Goal: Task Accomplishment & Management: Manage account settings

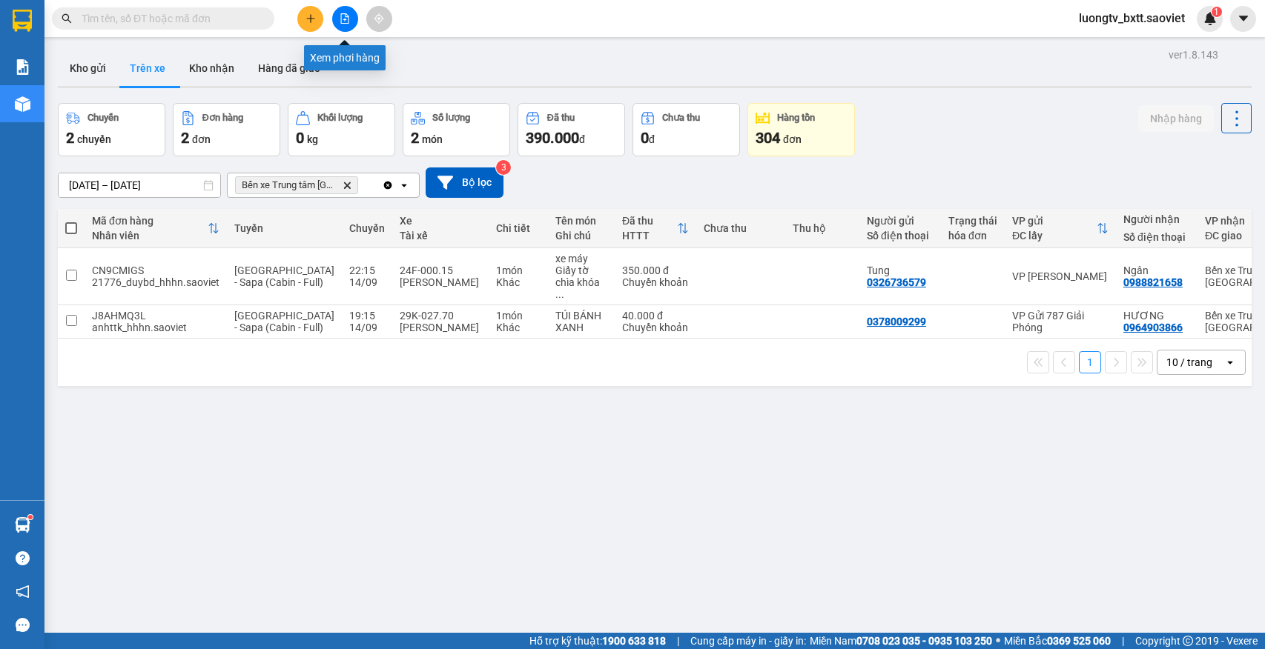
click at [342, 22] on icon "file-add" at bounding box center [345, 18] width 10 height 10
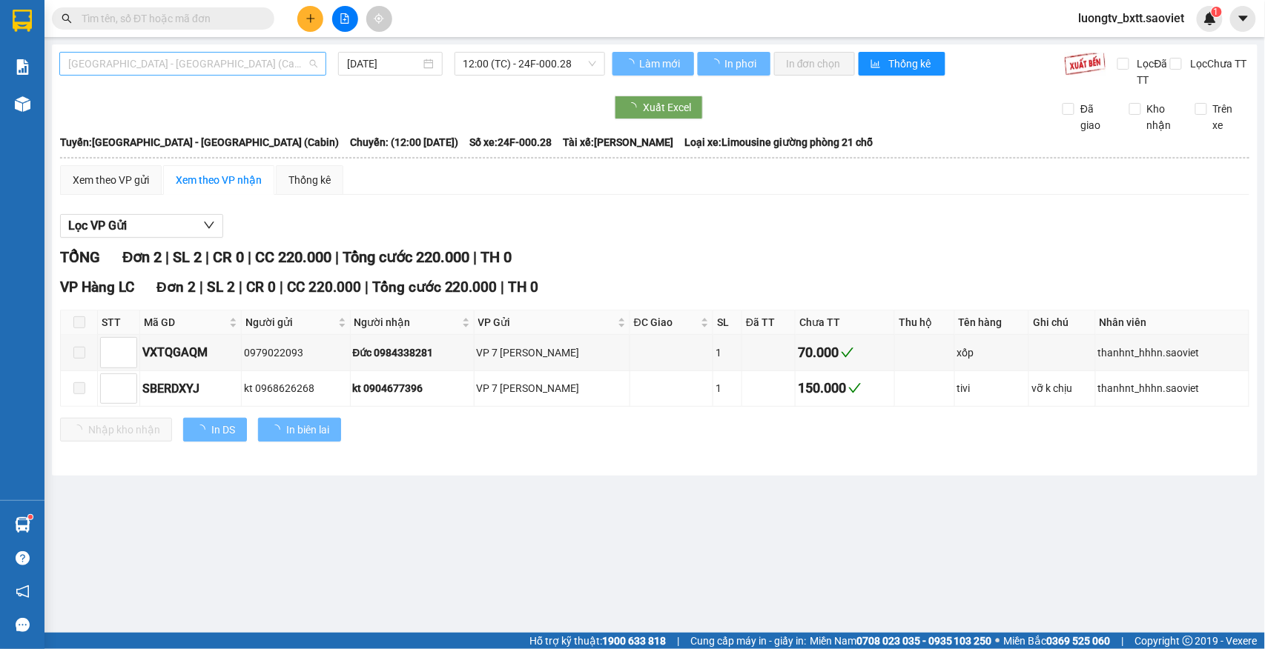
click at [217, 67] on span "Hà Nội - Lào Cai (Cabin)" at bounding box center [192, 64] width 249 height 22
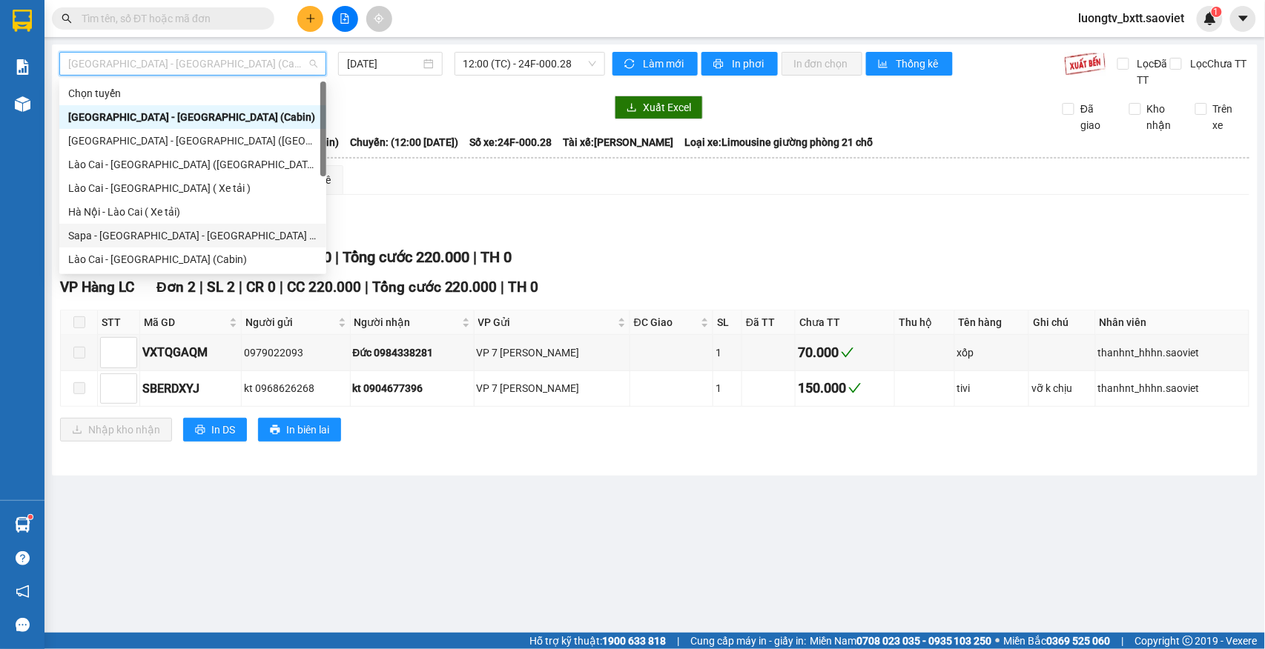
scroll to position [74, 0]
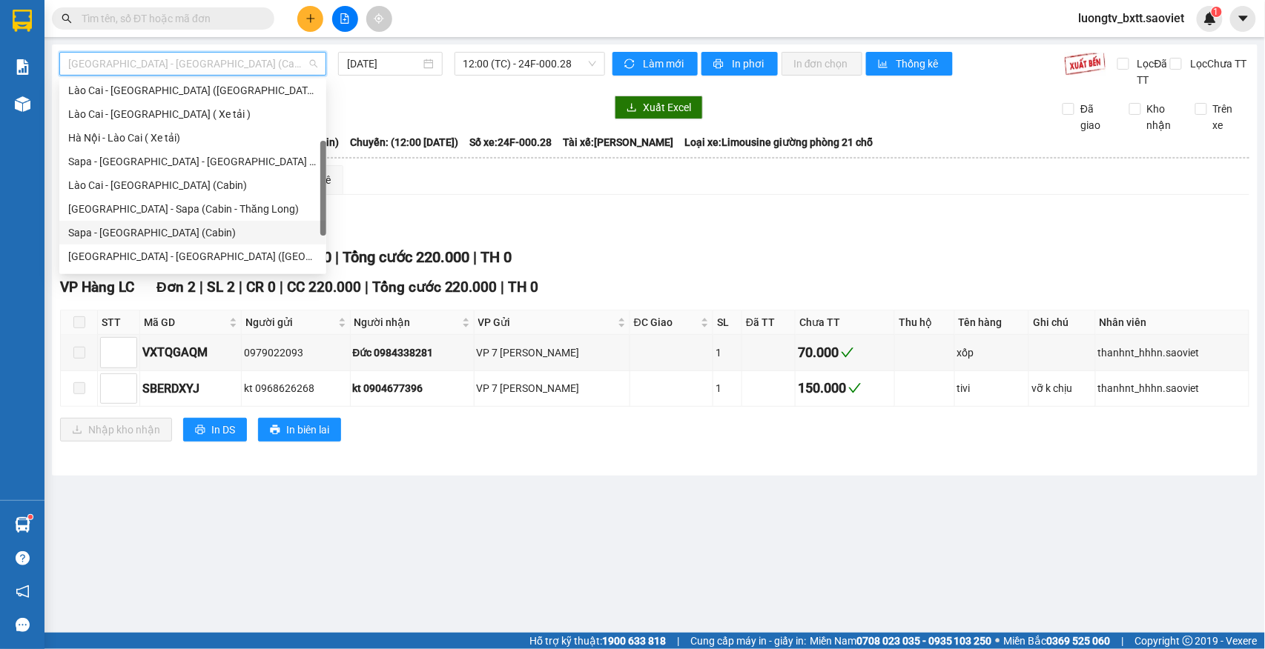
click at [152, 226] on div "Sapa - Hà Nội (Cabin)" at bounding box center [192, 233] width 249 height 16
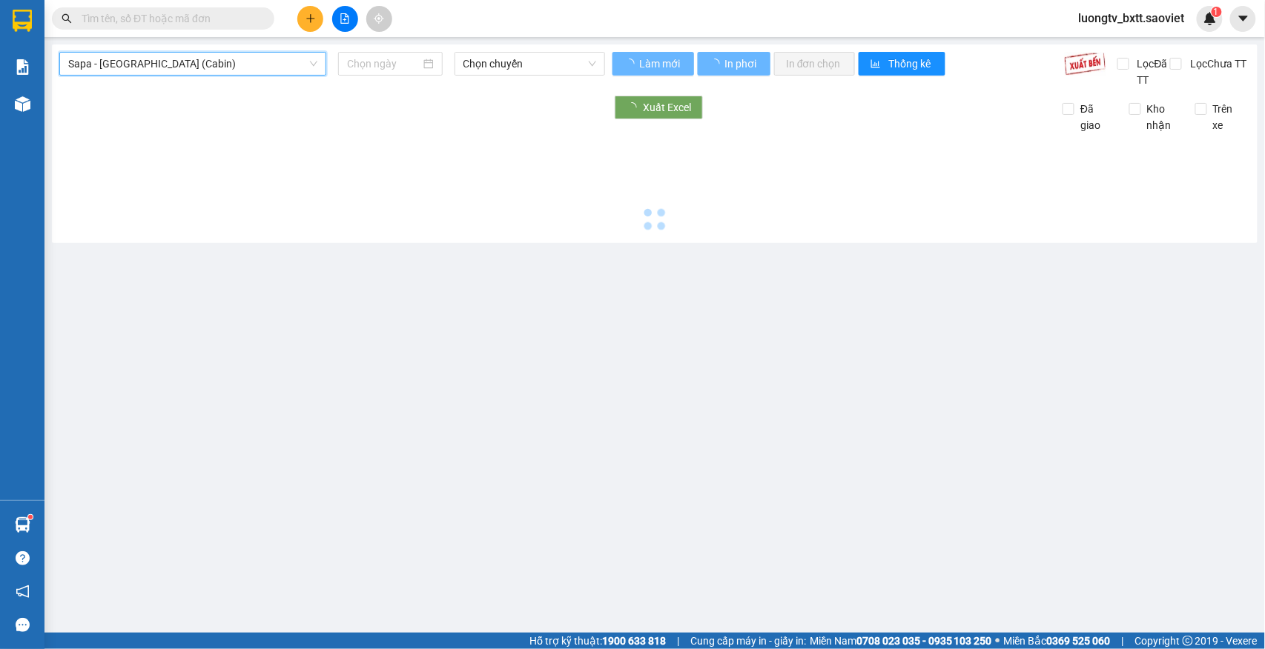
type input "[DATE]"
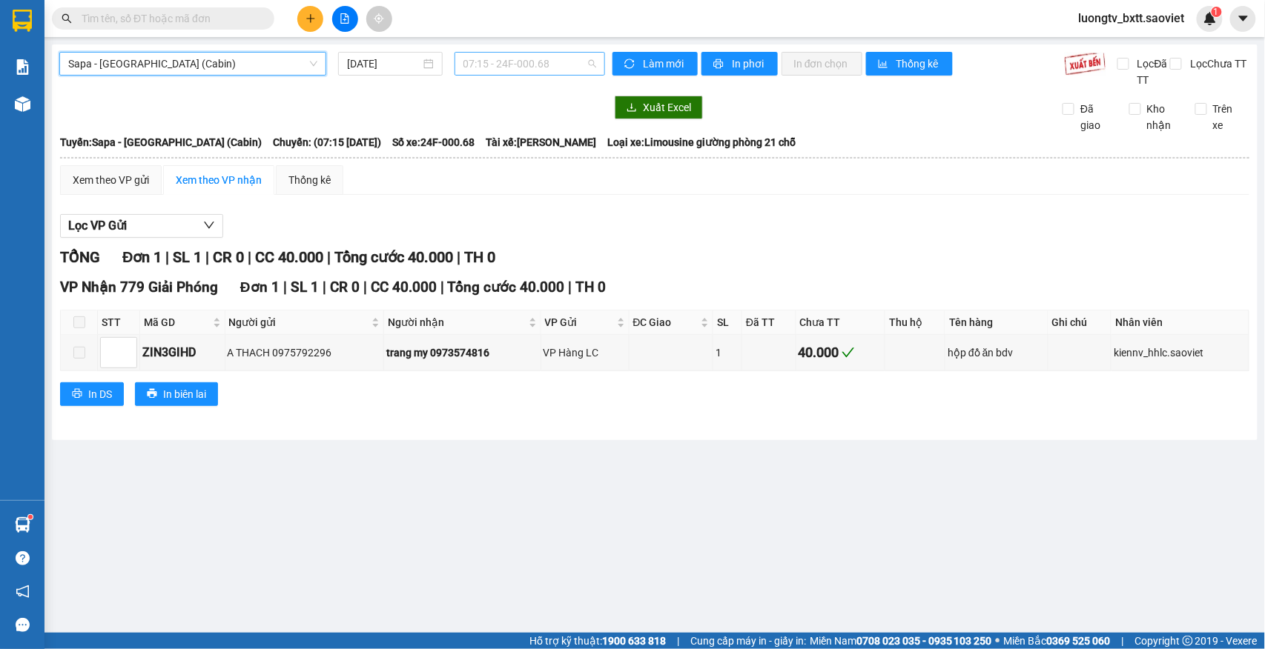
click at [558, 54] on span "07:15 - 24F-000.68" at bounding box center [529, 64] width 133 height 22
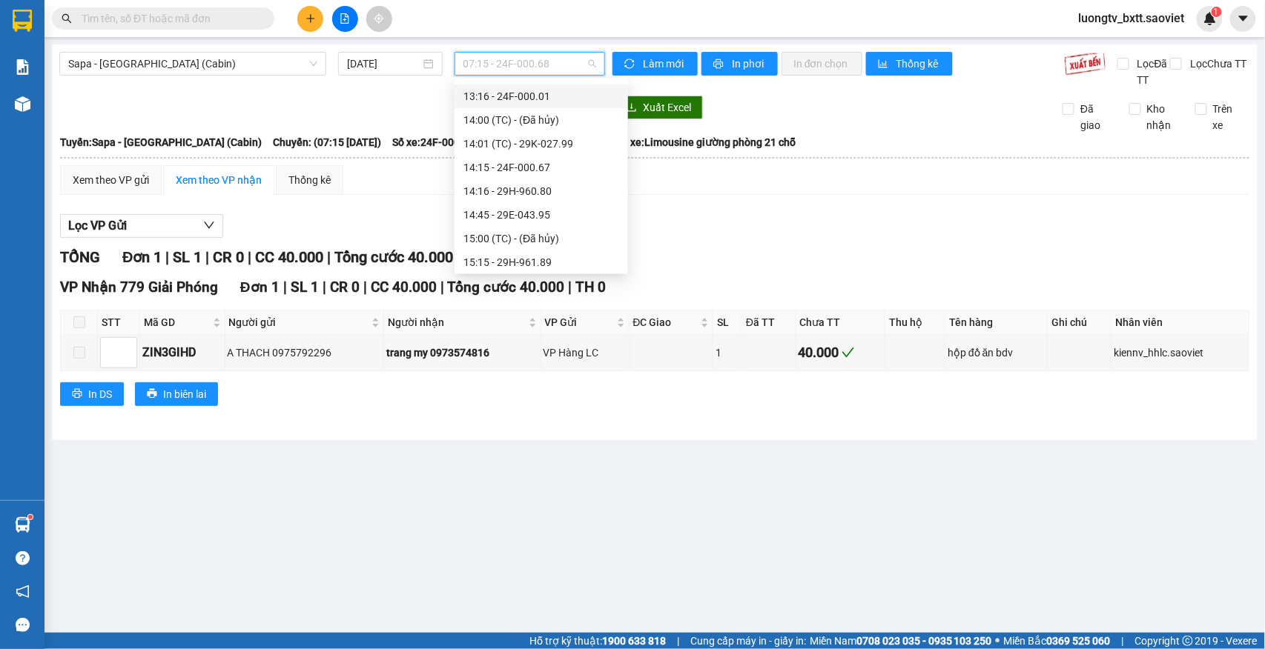
scroll to position [692, 0]
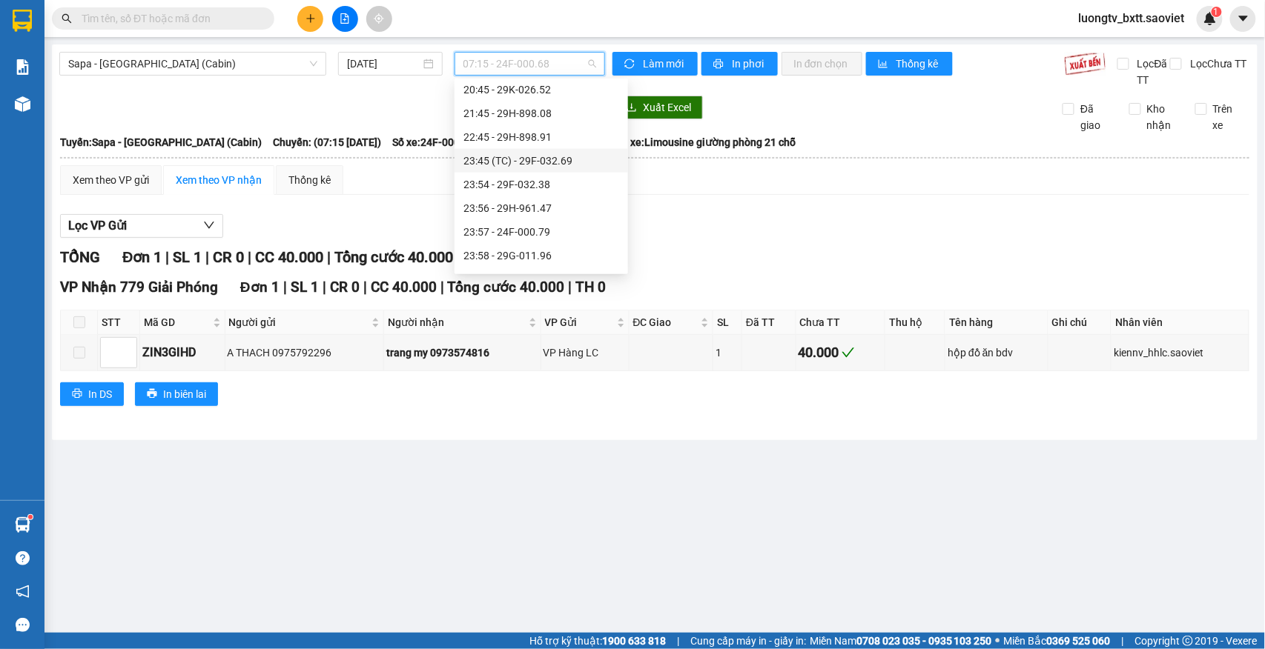
click at [558, 159] on div "23:45 (TC) - 29F-032.69" at bounding box center [541, 161] width 156 height 16
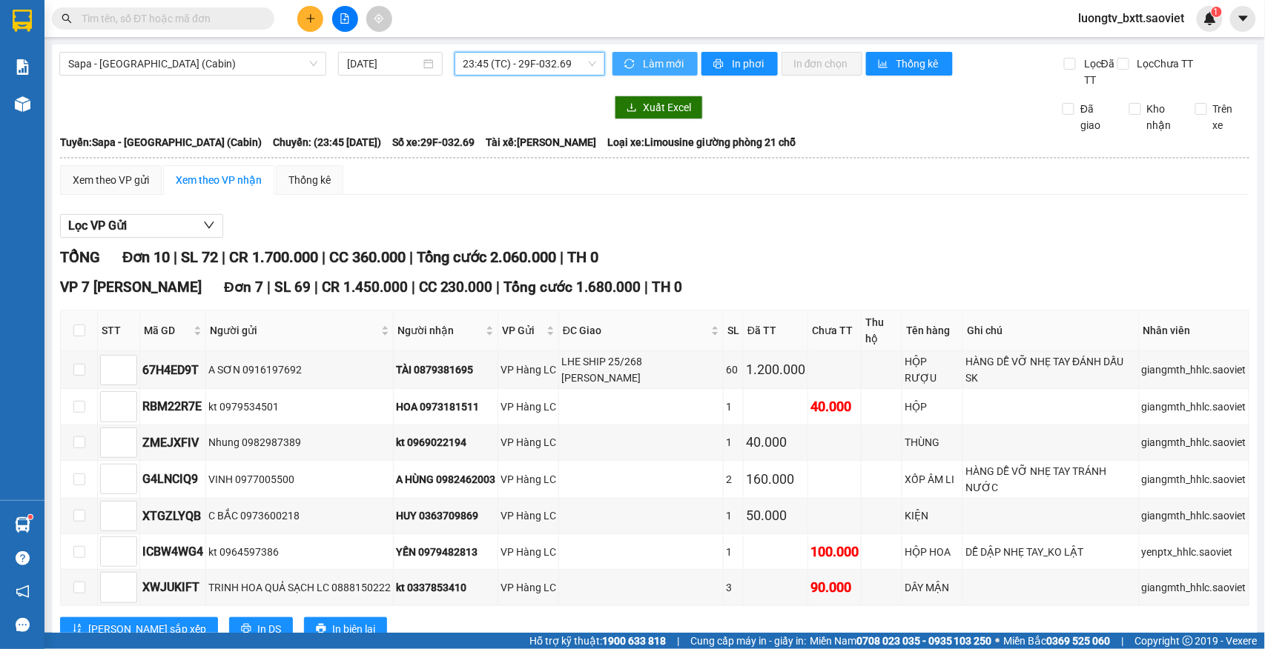
click at [647, 61] on span "Làm mới" at bounding box center [664, 64] width 43 height 16
click at [753, 65] on span "In phơi" at bounding box center [749, 64] width 34 height 16
click at [540, 63] on span "23:45 (TC) - 29F-032.69" at bounding box center [529, 64] width 133 height 22
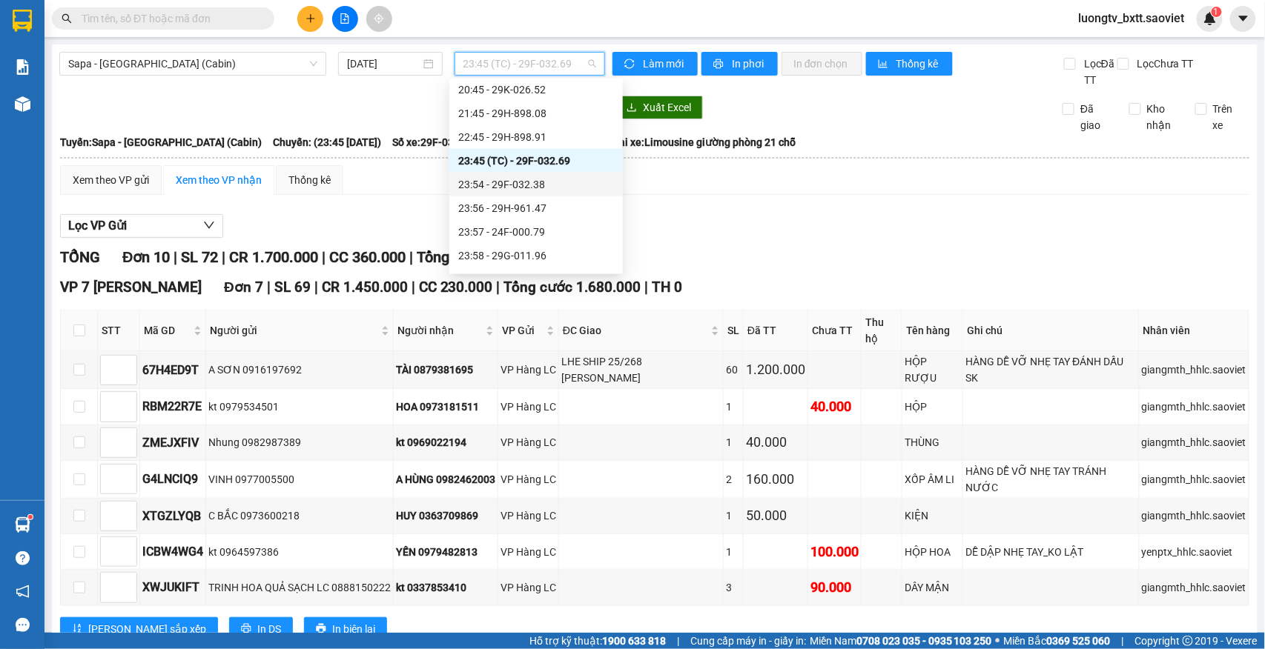
click at [529, 182] on div "23:54 - 29F-032.38" at bounding box center [536, 184] width 156 height 16
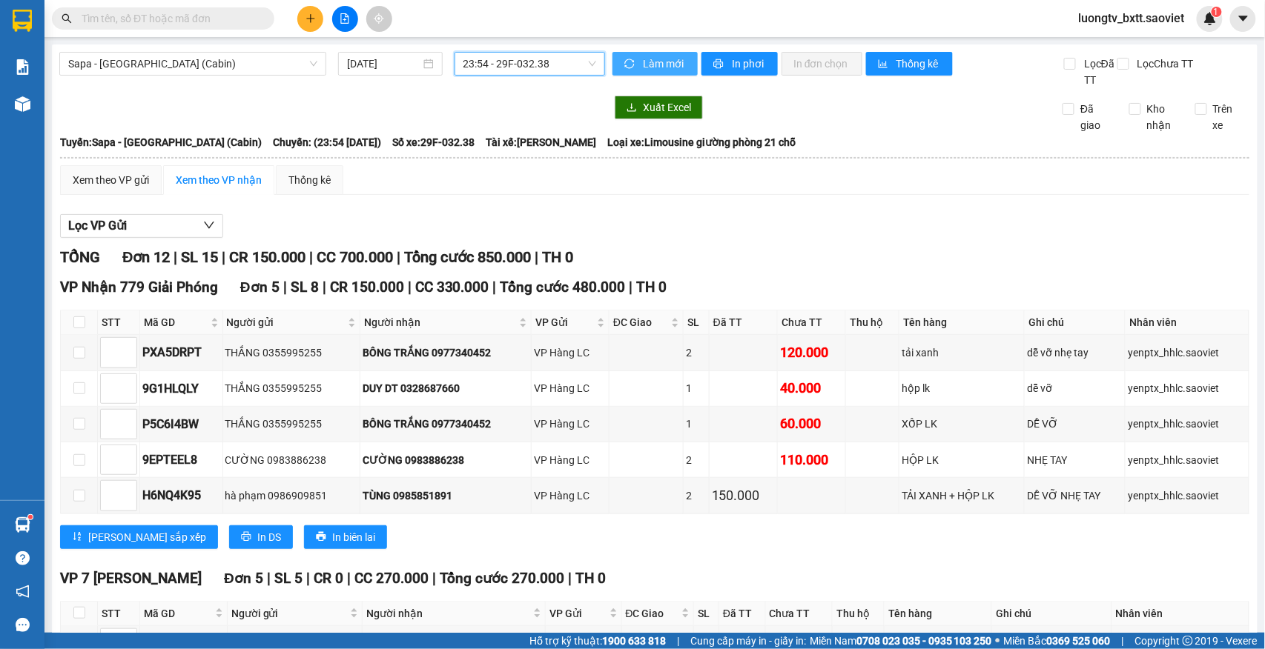
click at [660, 66] on span "Làm mới" at bounding box center [664, 64] width 43 height 16
drag, startPoint x: 660, startPoint y: 66, endPoint x: 667, endPoint y: 71, distance: 9.1
click at [660, 65] on span "Làm mới" at bounding box center [664, 64] width 43 height 16
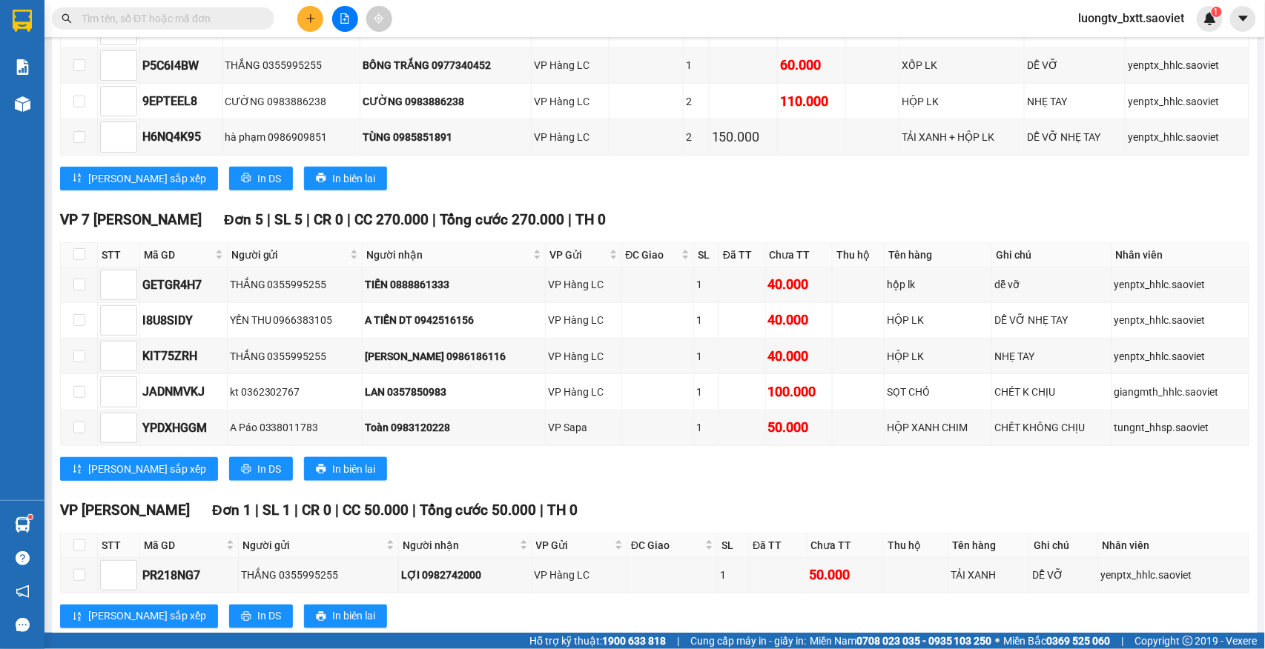
scroll to position [357, 0]
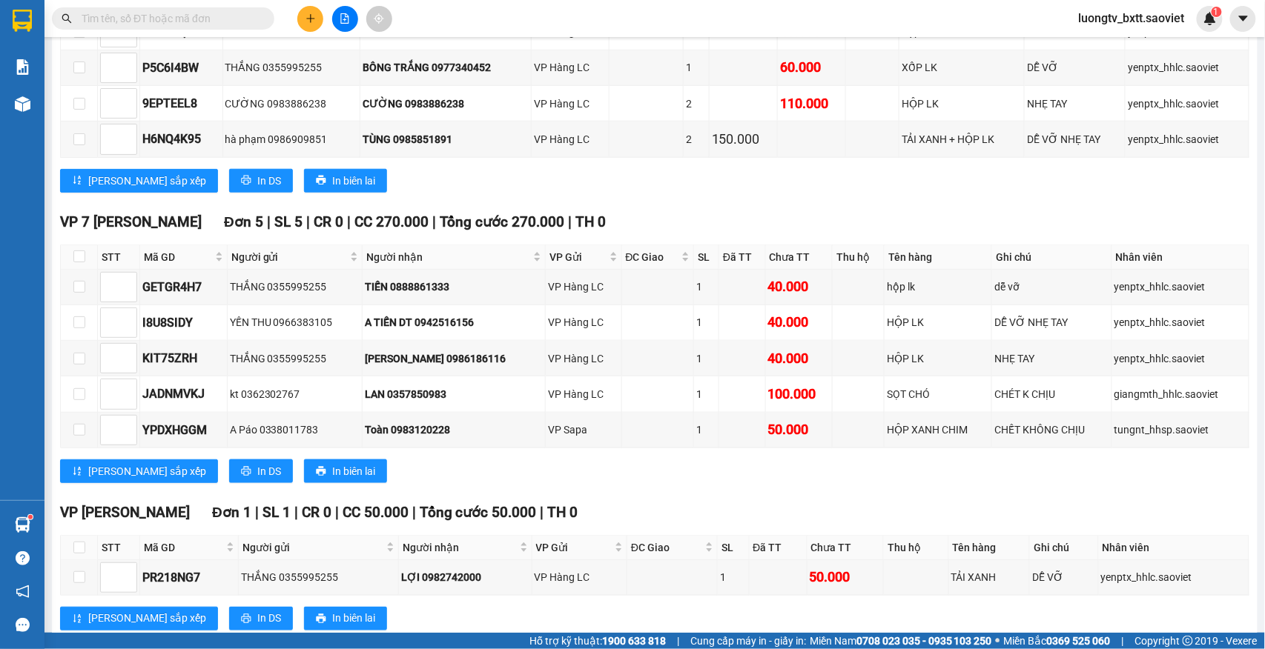
click at [143, 19] on input "text" at bounding box center [169, 18] width 175 height 16
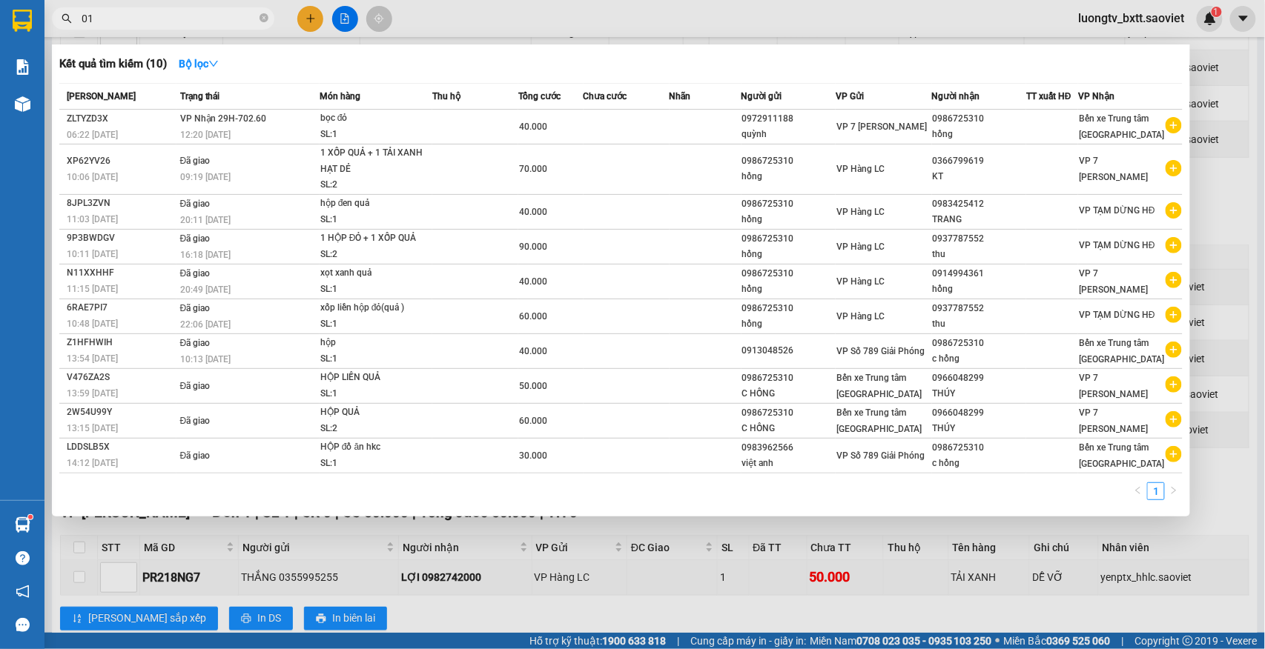
type input "0"
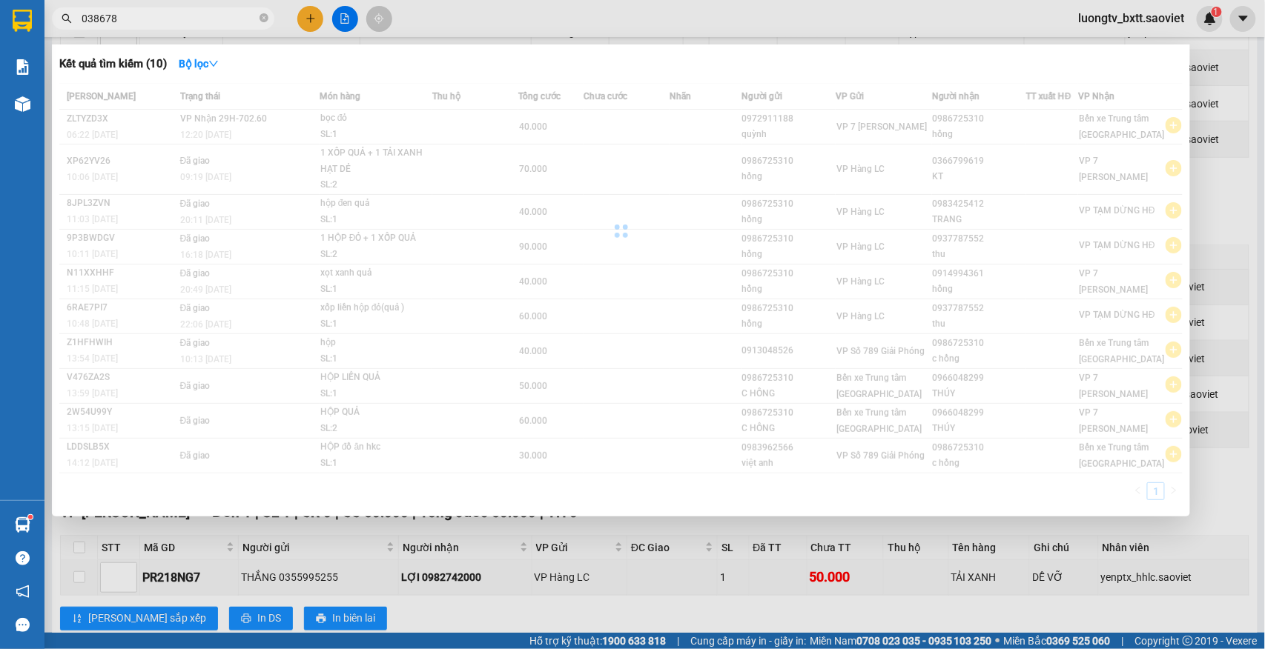
type input "0386789"
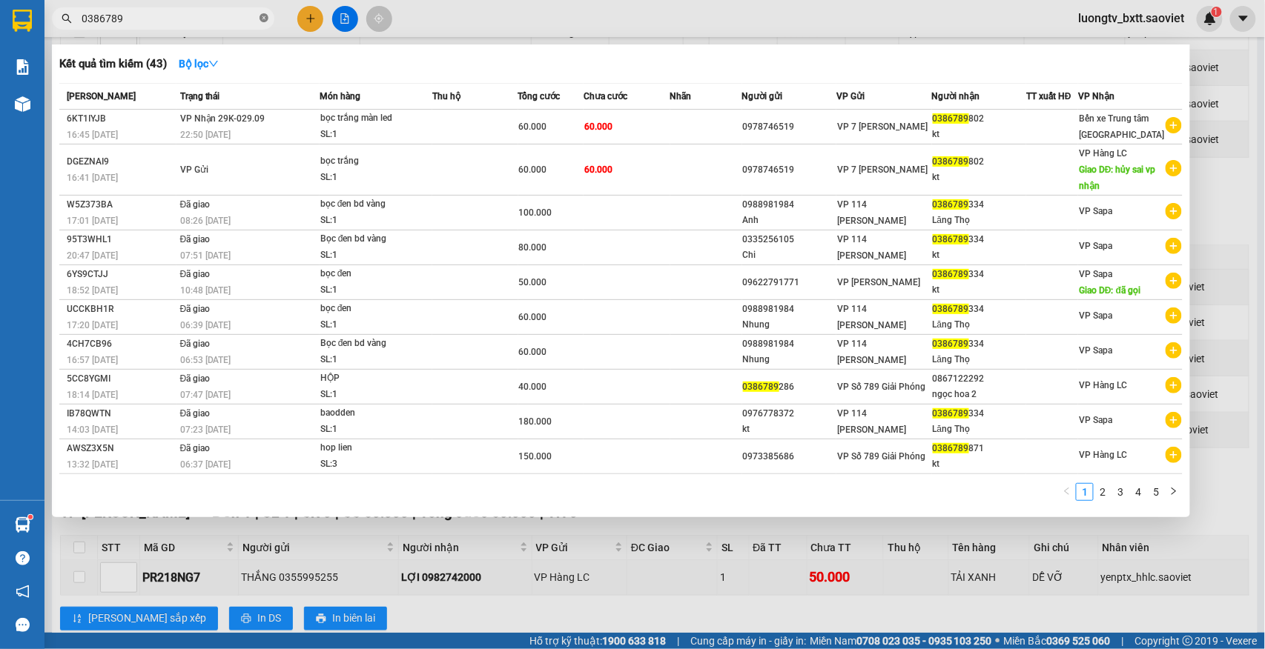
click at [267, 19] on icon "close-circle" at bounding box center [263, 17] width 9 height 9
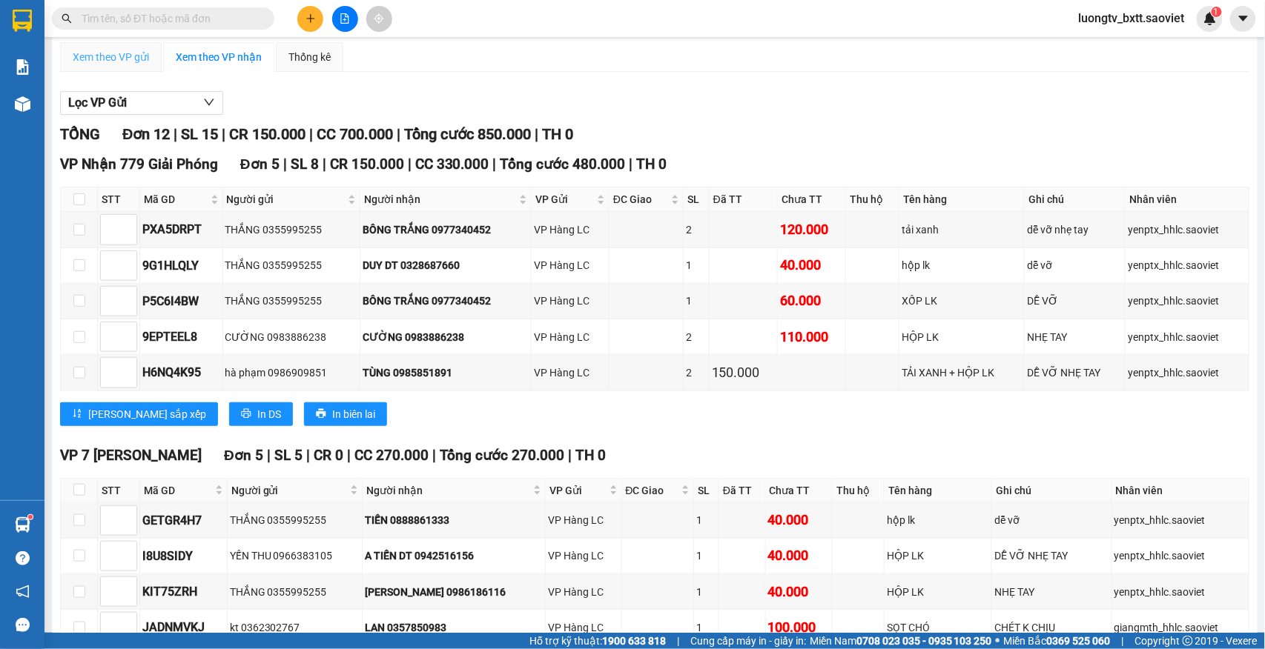
scroll to position [0, 0]
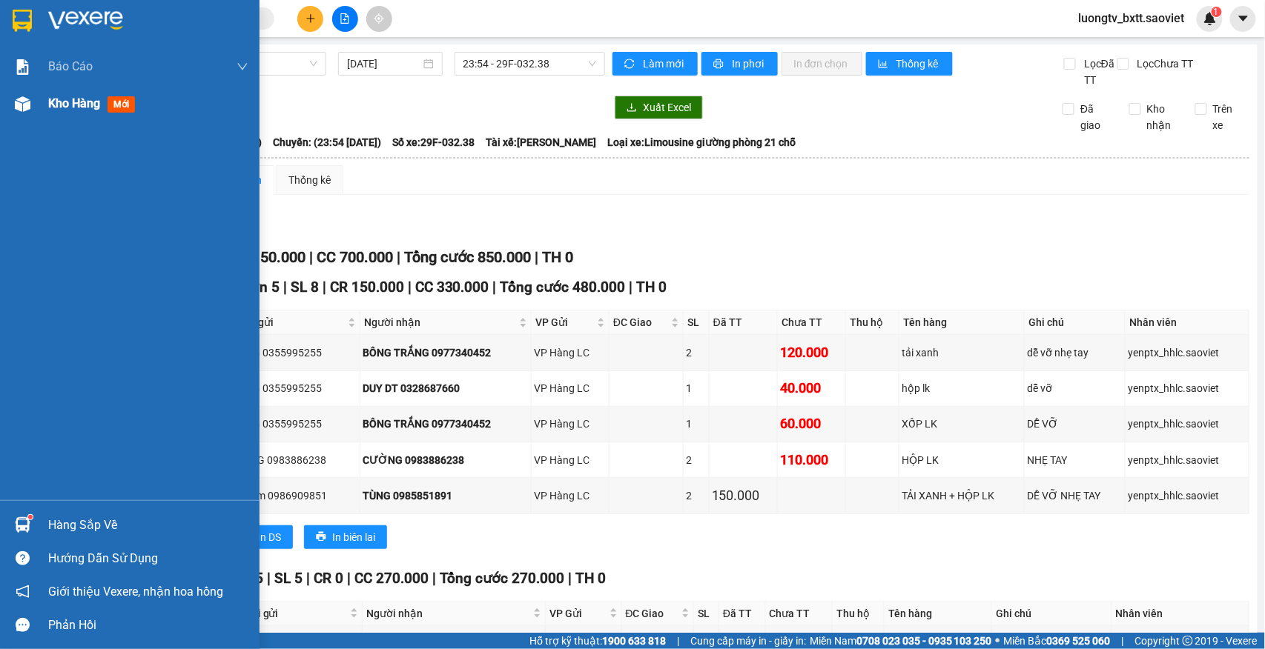
click at [58, 108] on span "Kho hàng" at bounding box center [74, 103] width 52 height 14
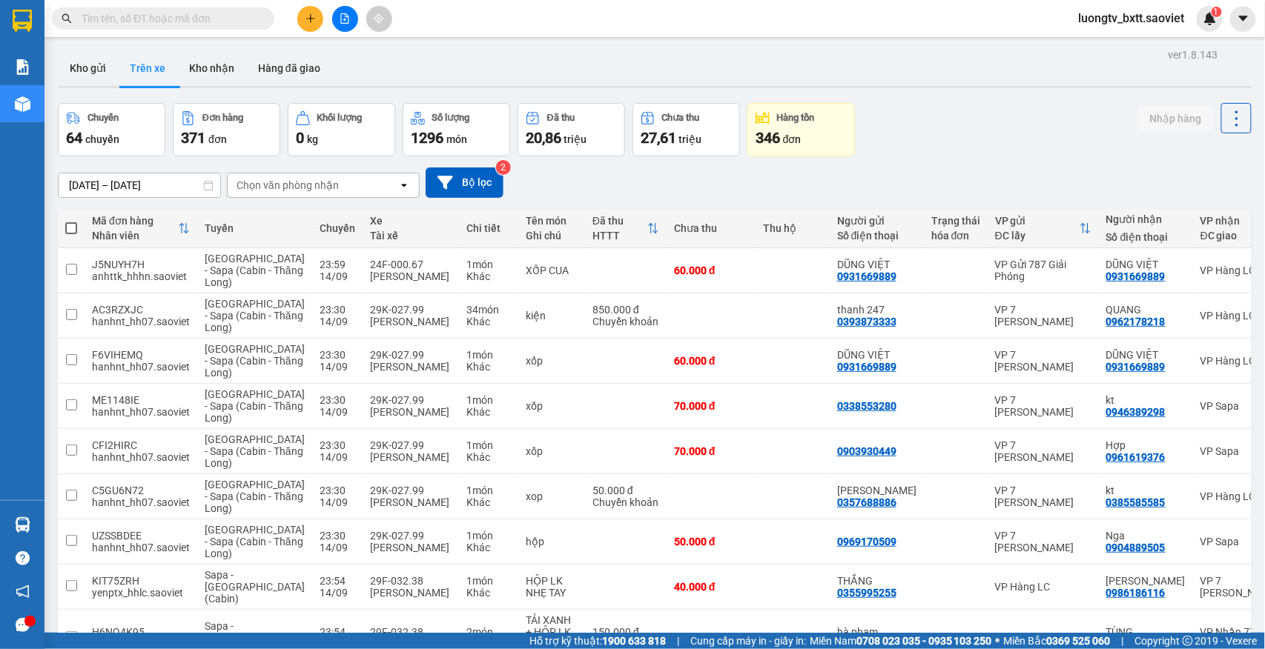
click at [331, 178] on div "Chọn văn phòng nhận" at bounding box center [288, 185] width 102 height 15
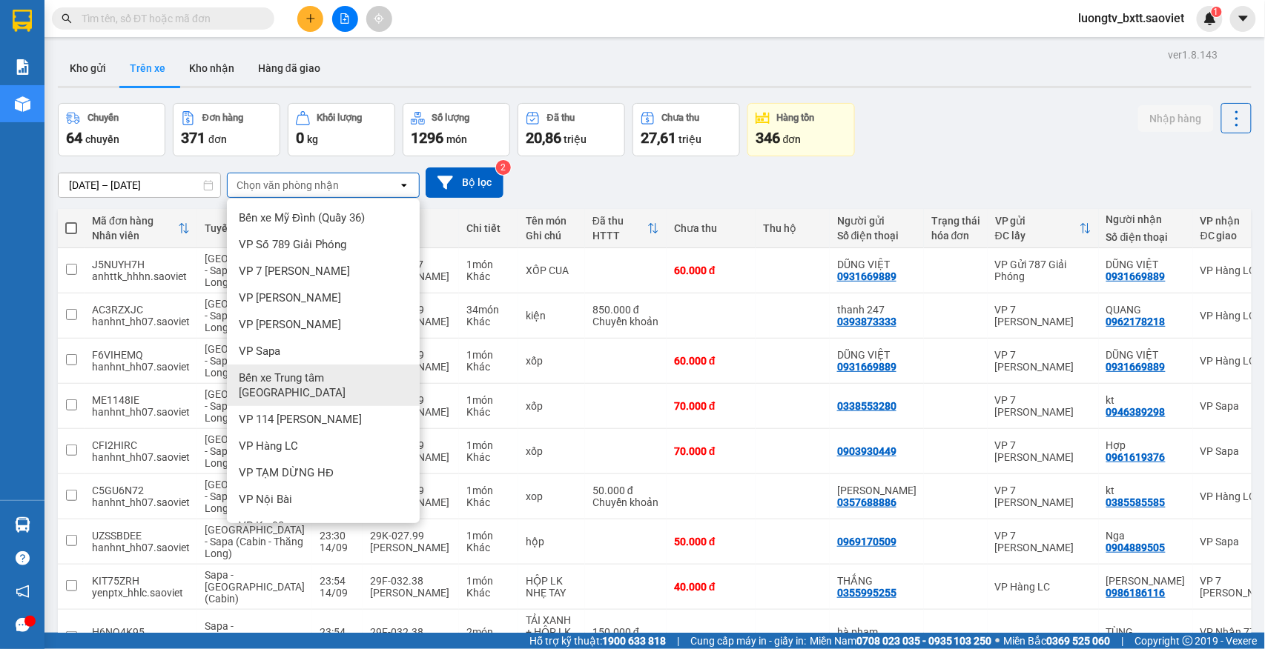
click at [316, 375] on span "Bến xe Trung tâm [GEOGRAPHIC_DATA]" at bounding box center [326, 386] width 175 height 30
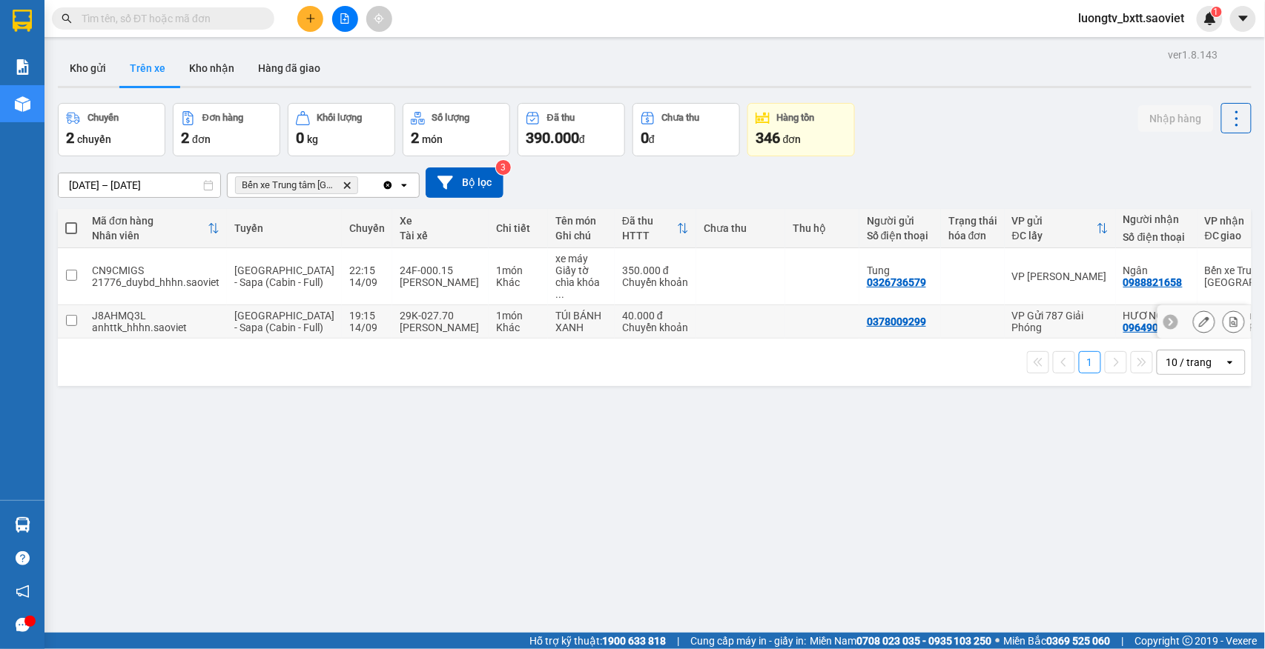
click at [710, 317] on td at bounding box center [740, 321] width 89 height 33
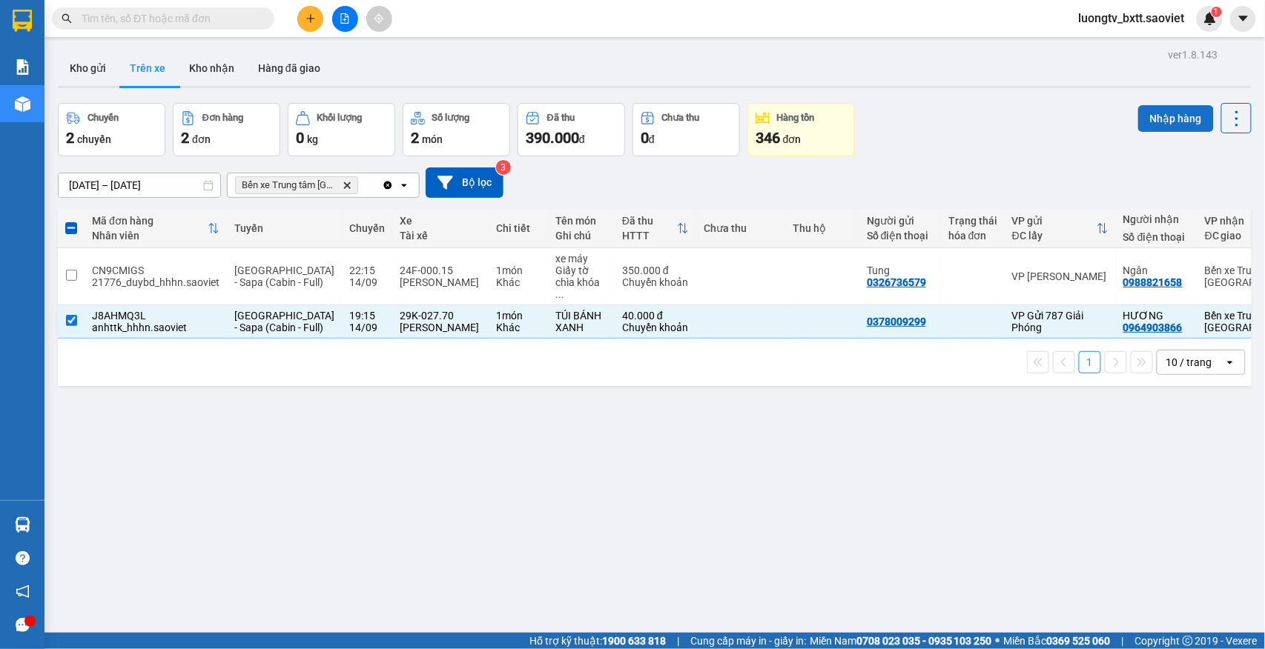
click at [1140, 119] on button "Nhập hàng" at bounding box center [1176, 118] width 76 height 27
checkbox input "false"
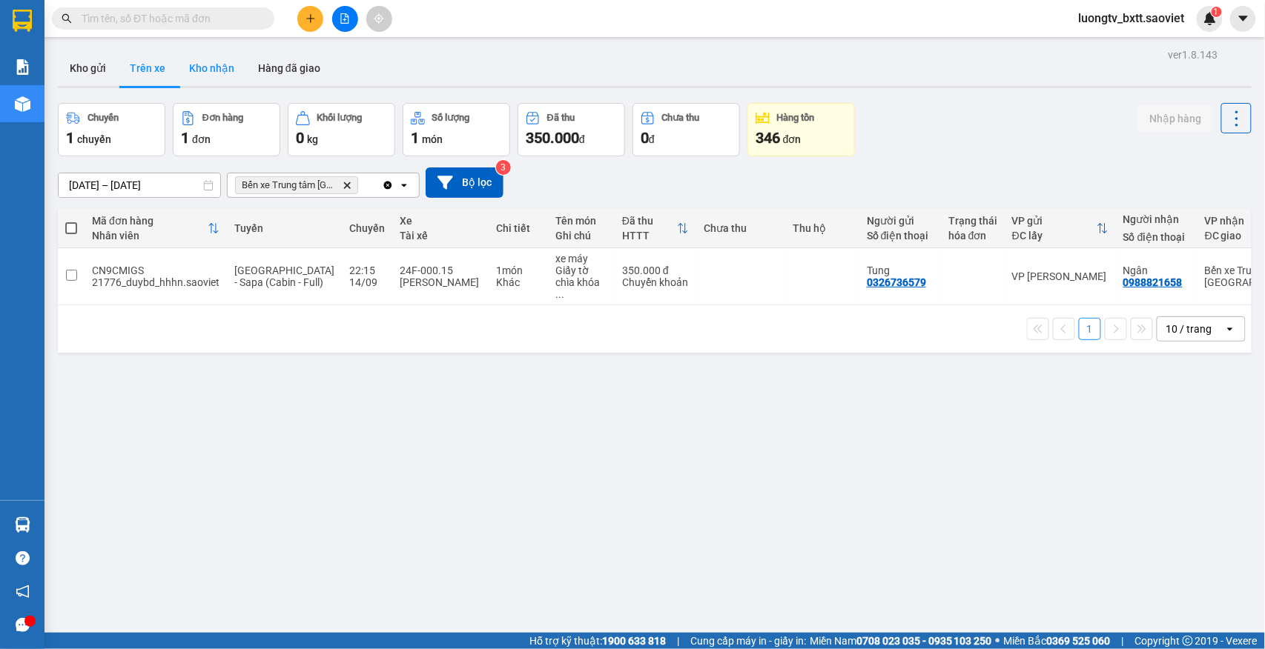
click at [217, 61] on button "Kho nhận" at bounding box center [211, 68] width 69 height 36
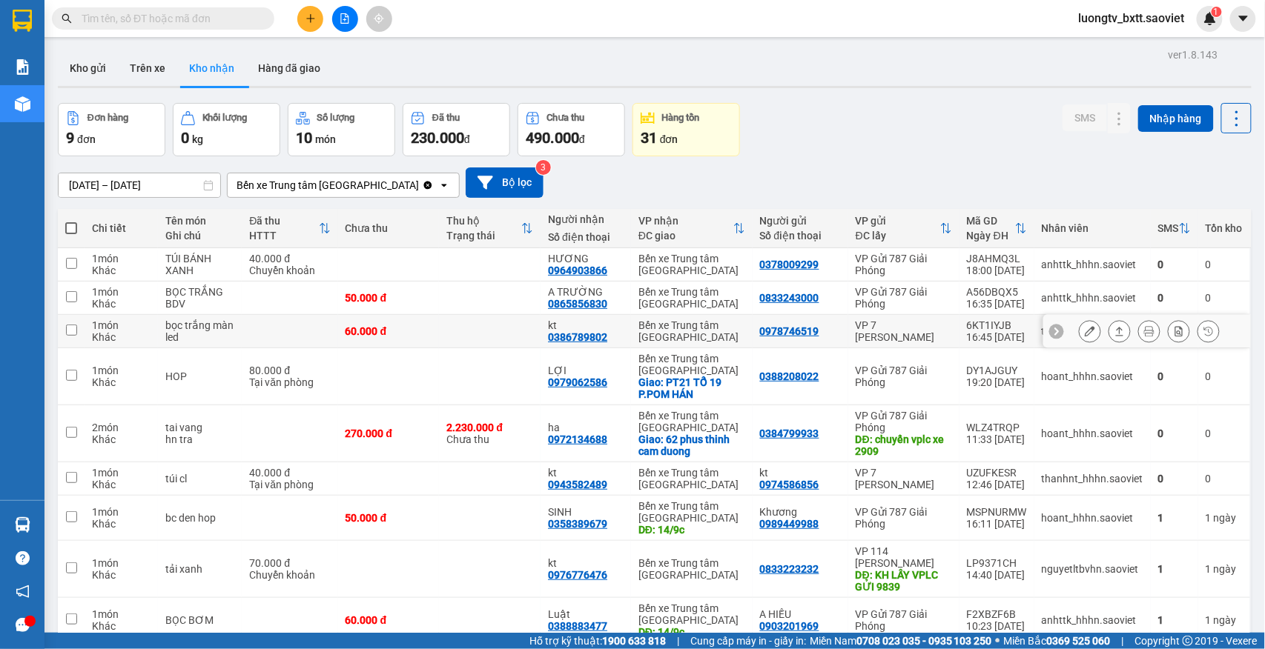
drag, startPoint x: 439, startPoint y: 342, endPoint x: 437, endPoint y: 329, distance: 12.8
click at [439, 343] on td at bounding box center [490, 331] width 102 height 33
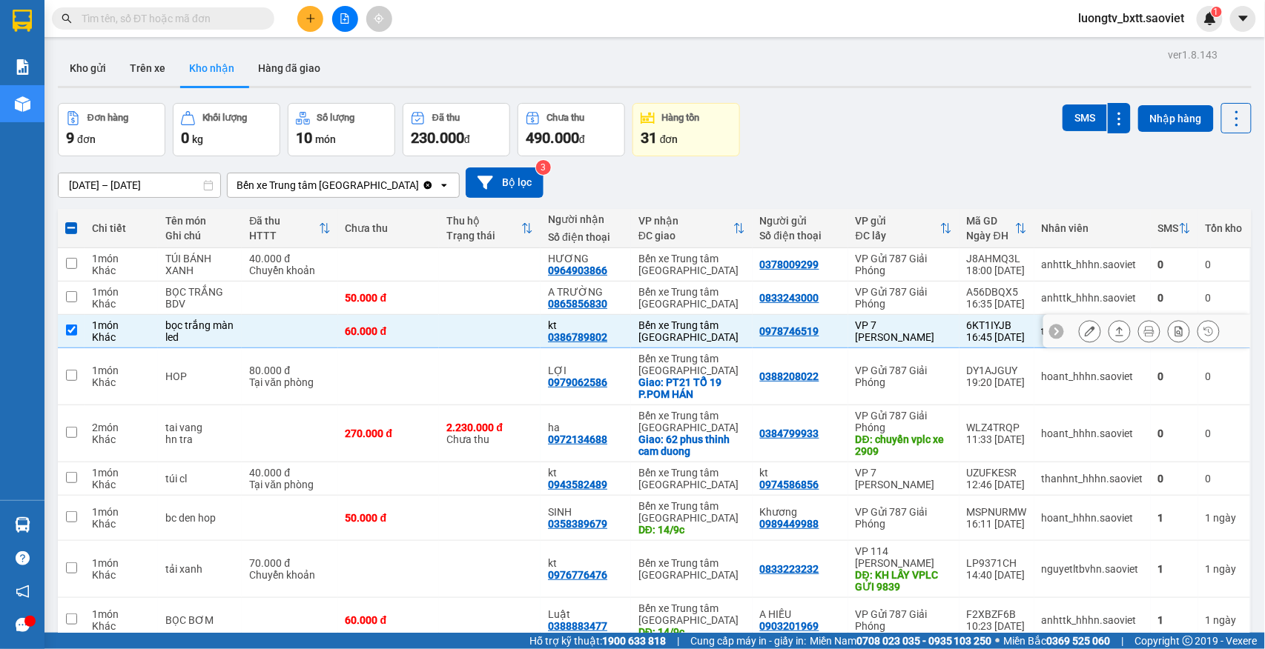
click at [426, 332] on td "60.000 đ" at bounding box center [389, 331] width 102 height 33
checkbox input "false"
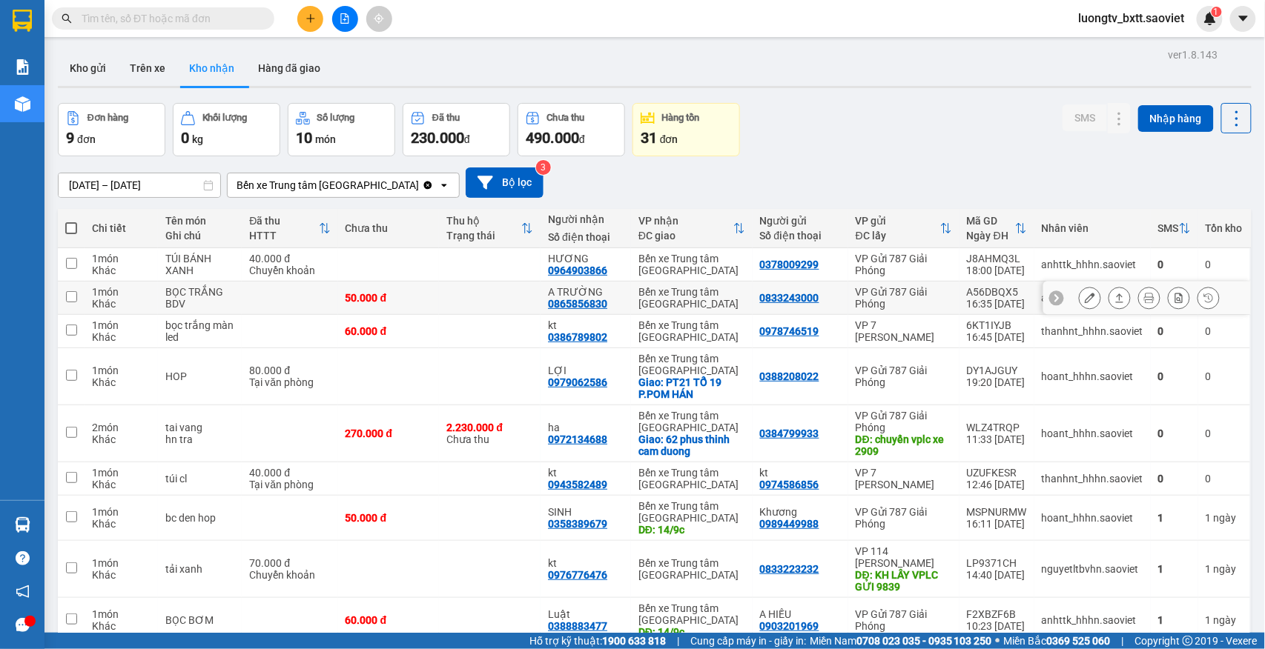
click at [431, 304] on td "50.000 đ" at bounding box center [389, 298] width 102 height 33
checkbox input "true"
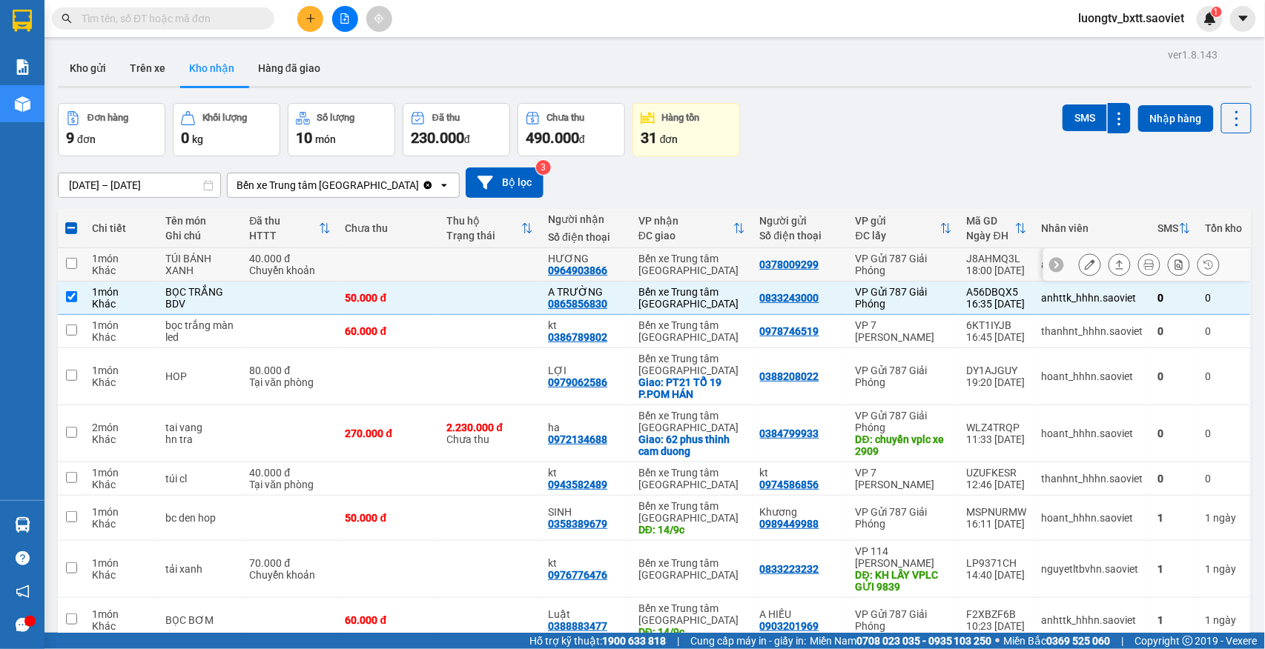
click at [446, 262] on td at bounding box center [490, 264] width 102 height 33
checkbox input "true"
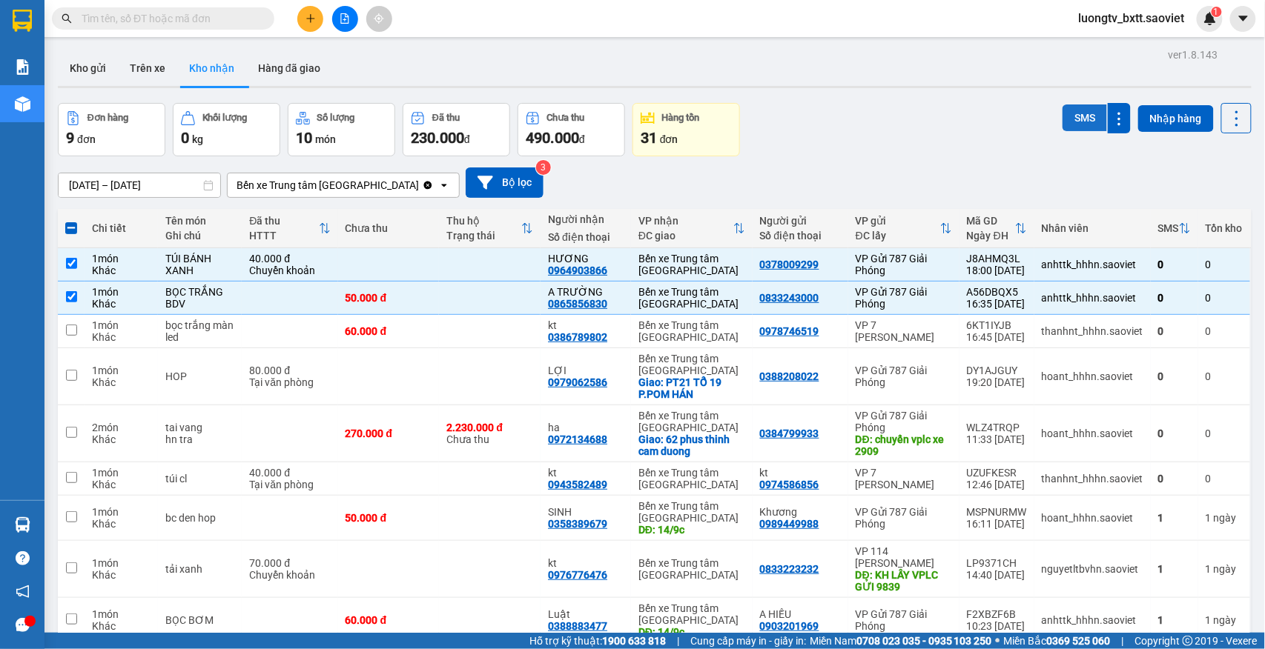
click at [1069, 117] on button "SMS" at bounding box center [1084, 118] width 44 height 27
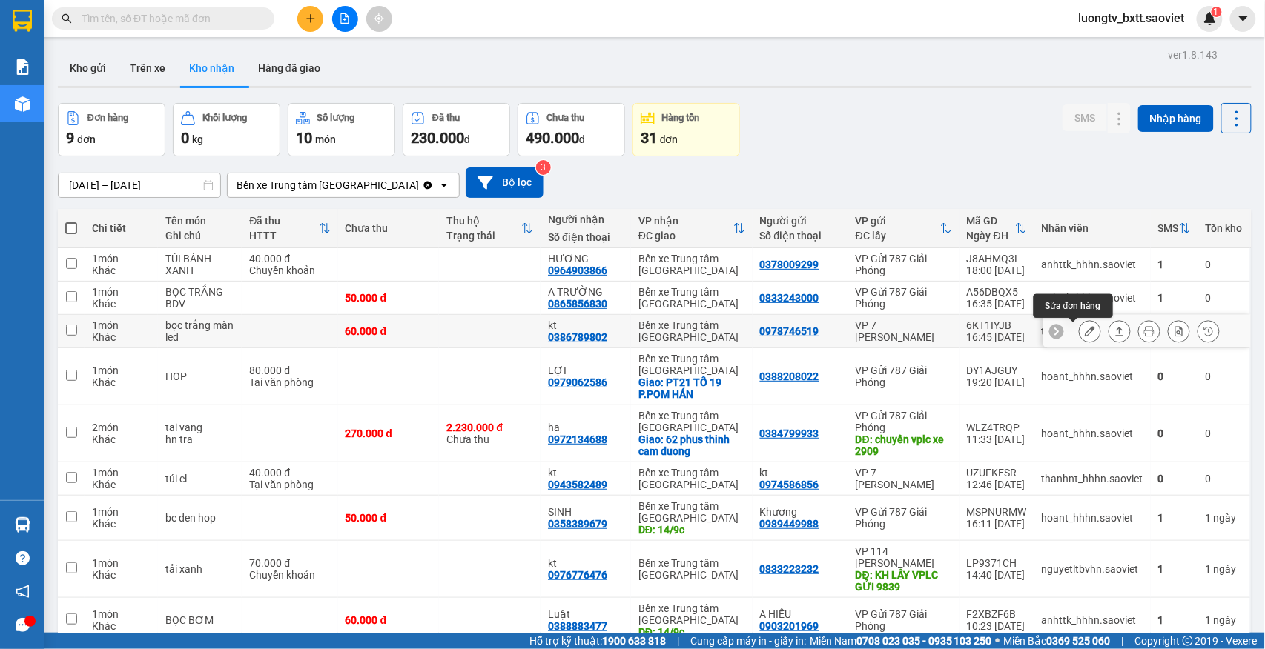
click at [1079, 326] on button at bounding box center [1089, 332] width 21 height 26
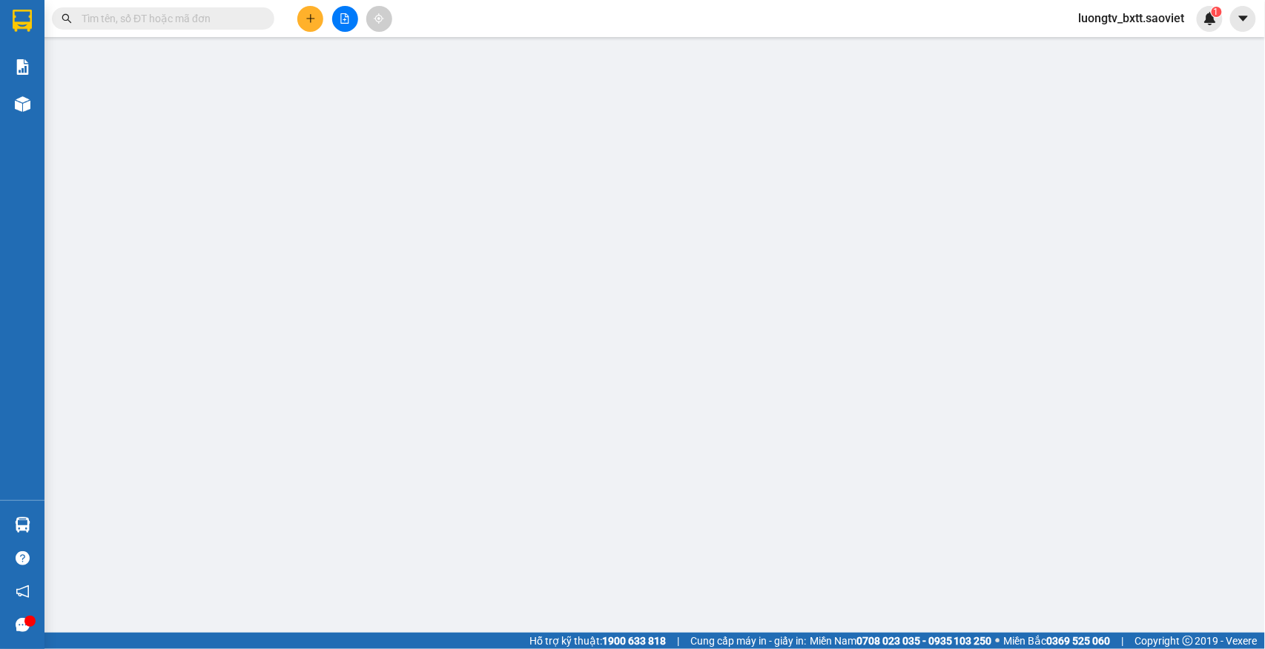
type input "0978746519"
type input "0386789802"
type input "kt"
type input "60.000"
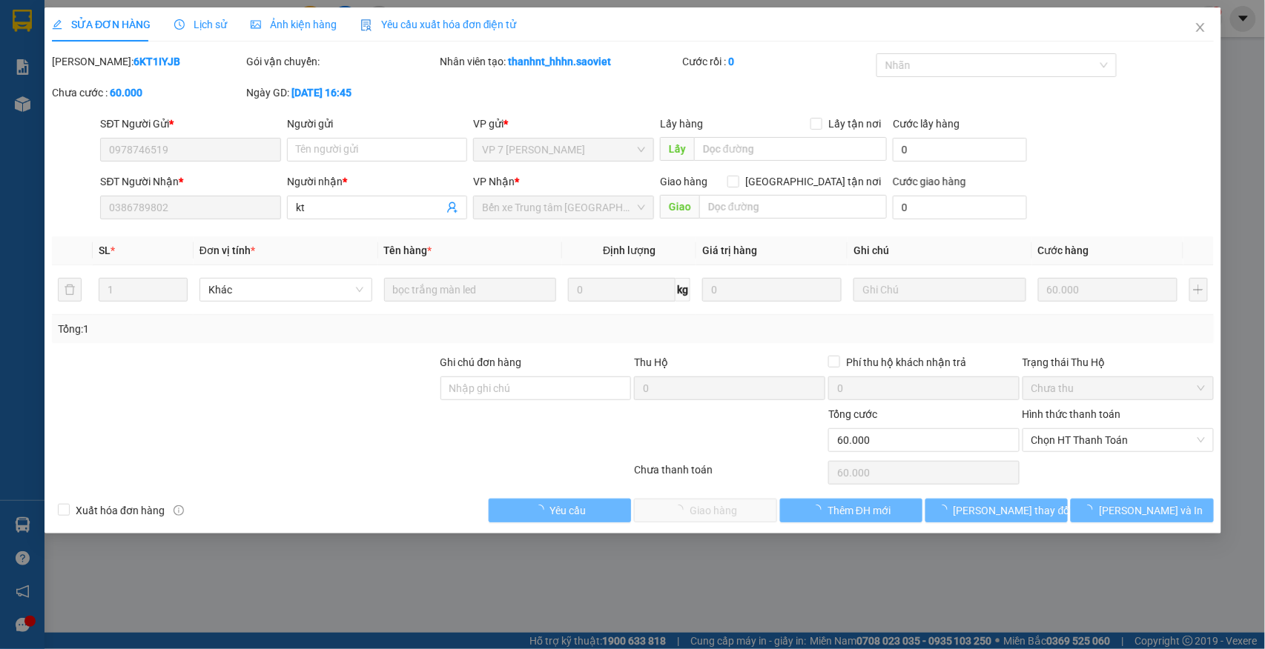
click at [214, 24] on span "Lịch sử" at bounding box center [200, 25] width 53 height 12
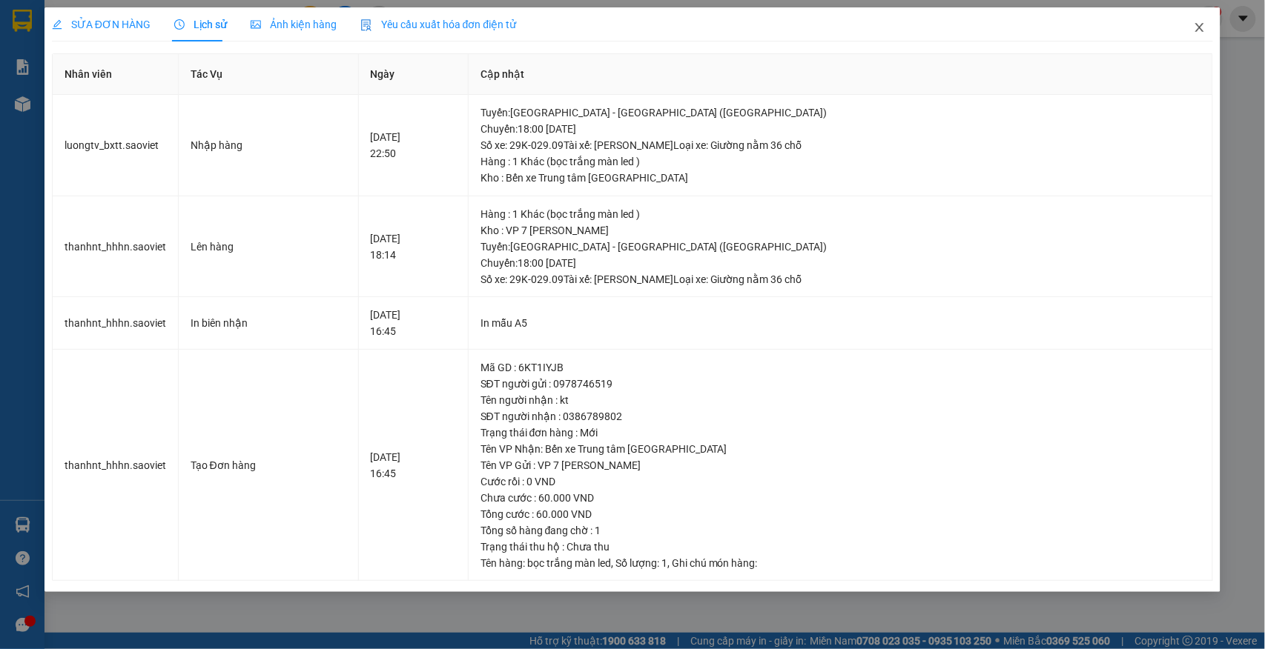
click at [1196, 25] on icon "close" at bounding box center [1200, 28] width 12 height 12
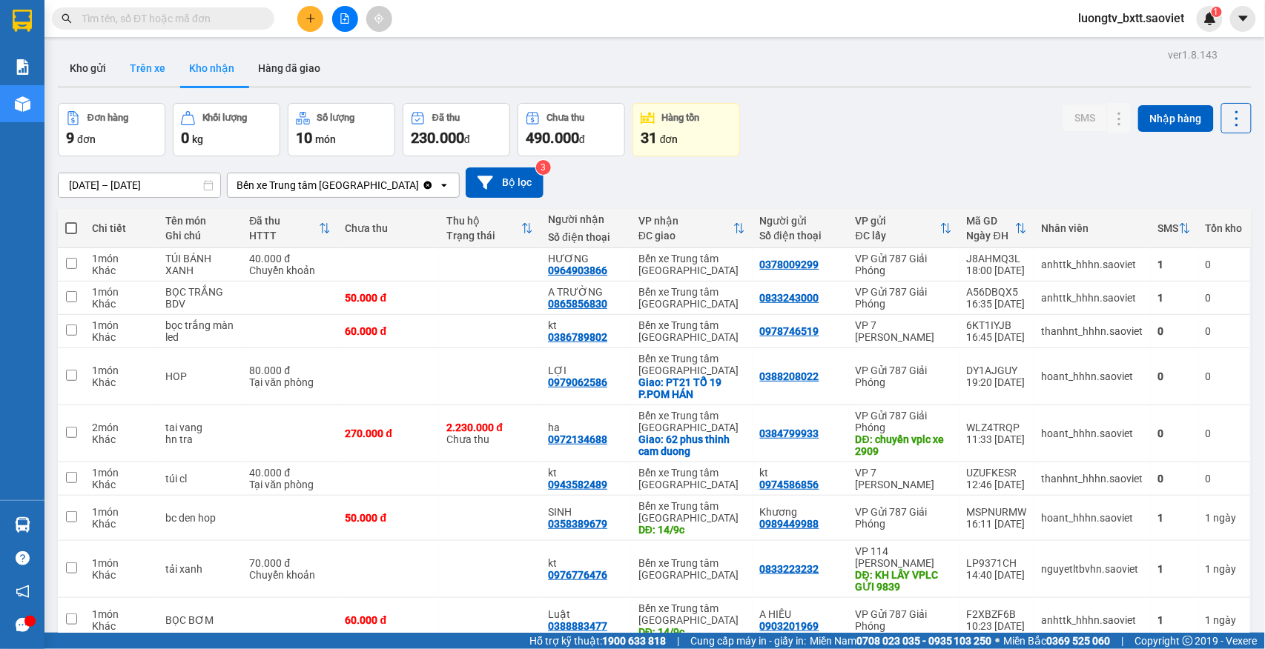
click at [162, 58] on button "Trên xe" at bounding box center [147, 68] width 59 height 36
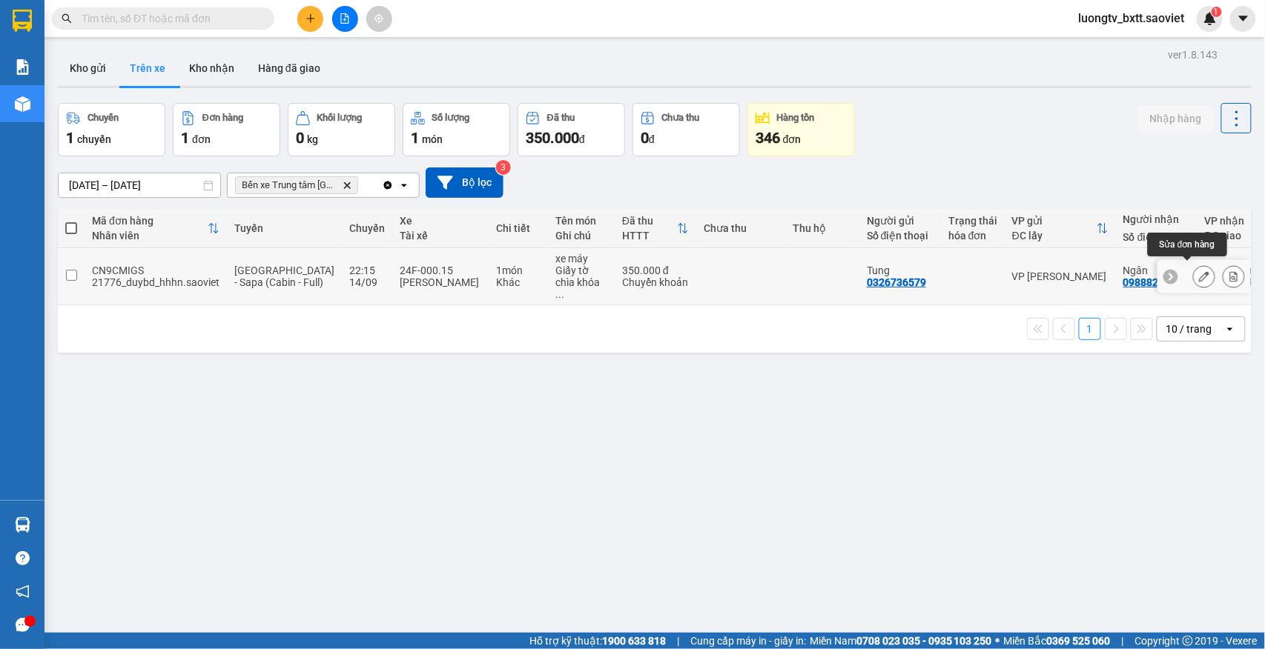
click at [1194, 271] on button at bounding box center [1204, 277] width 21 height 26
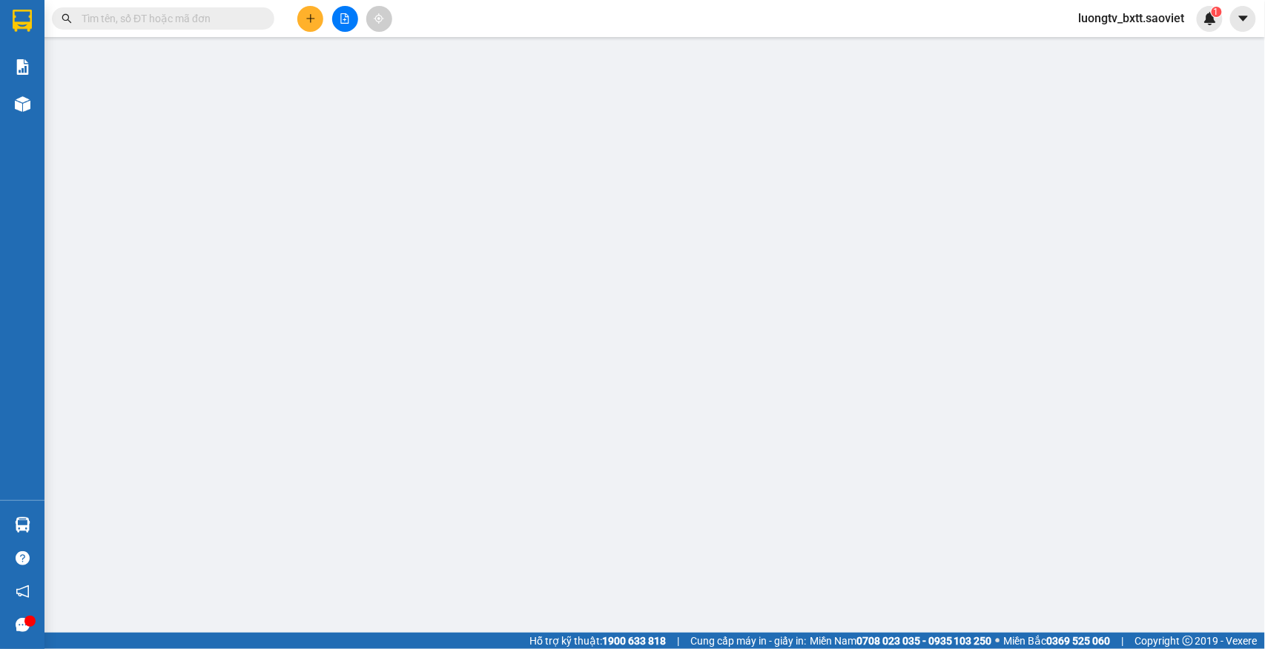
type input "0326736579"
type input "Tung"
type input "0988821658"
type input "Ngân"
type input "350.000"
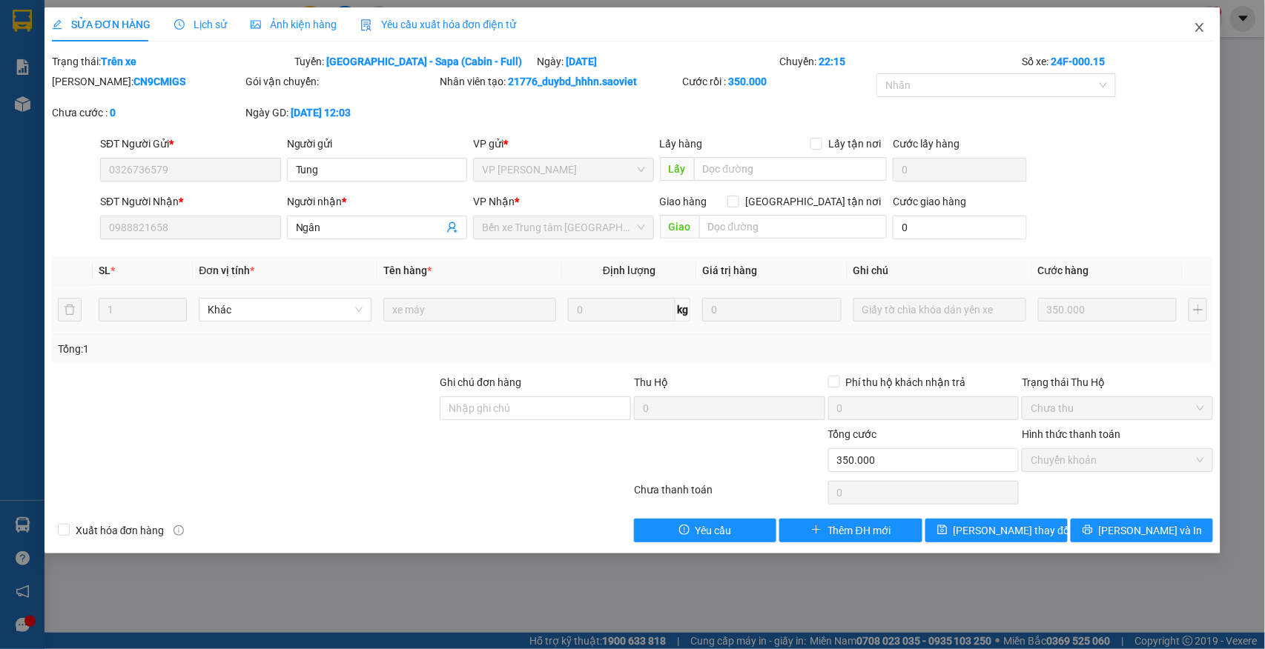
click at [1197, 30] on icon "close" at bounding box center [1200, 28] width 12 height 12
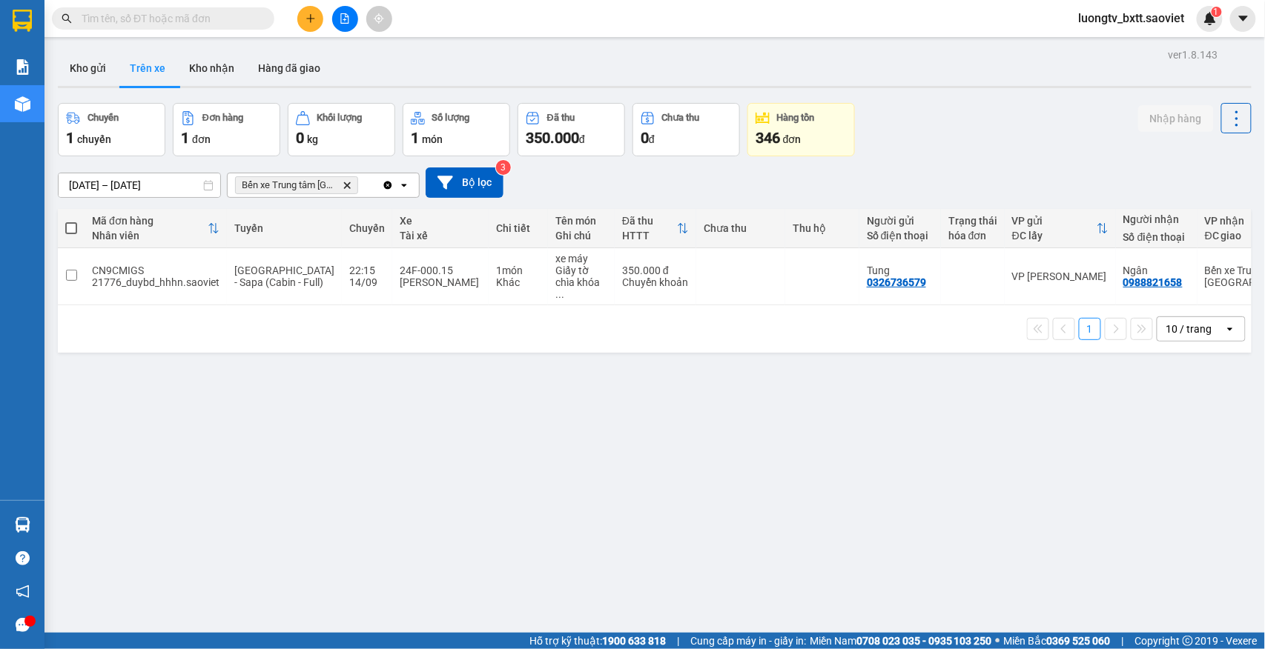
click at [959, 172] on div "[DATE] – [DATE] Press the down arrow key to interact with the calendar and sele…" at bounding box center [655, 183] width 1194 height 30
